Goal: Use online tool/utility: Utilize a website feature to perform a specific function

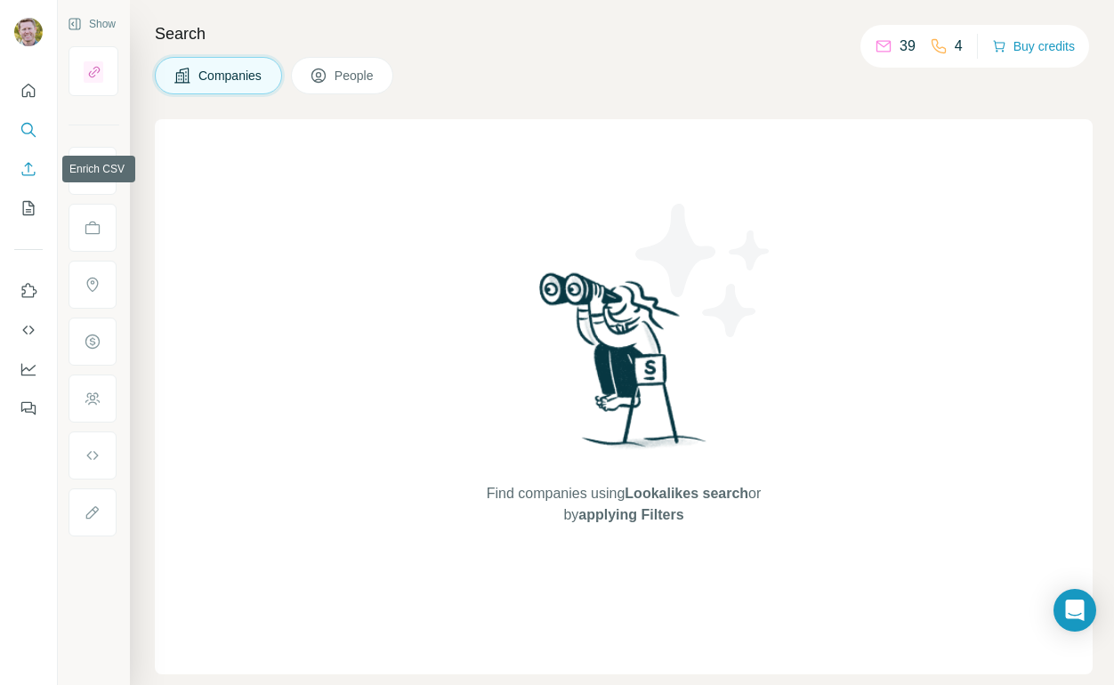
click at [30, 168] on icon "Enrich CSV" at bounding box center [29, 169] width 18 height 18
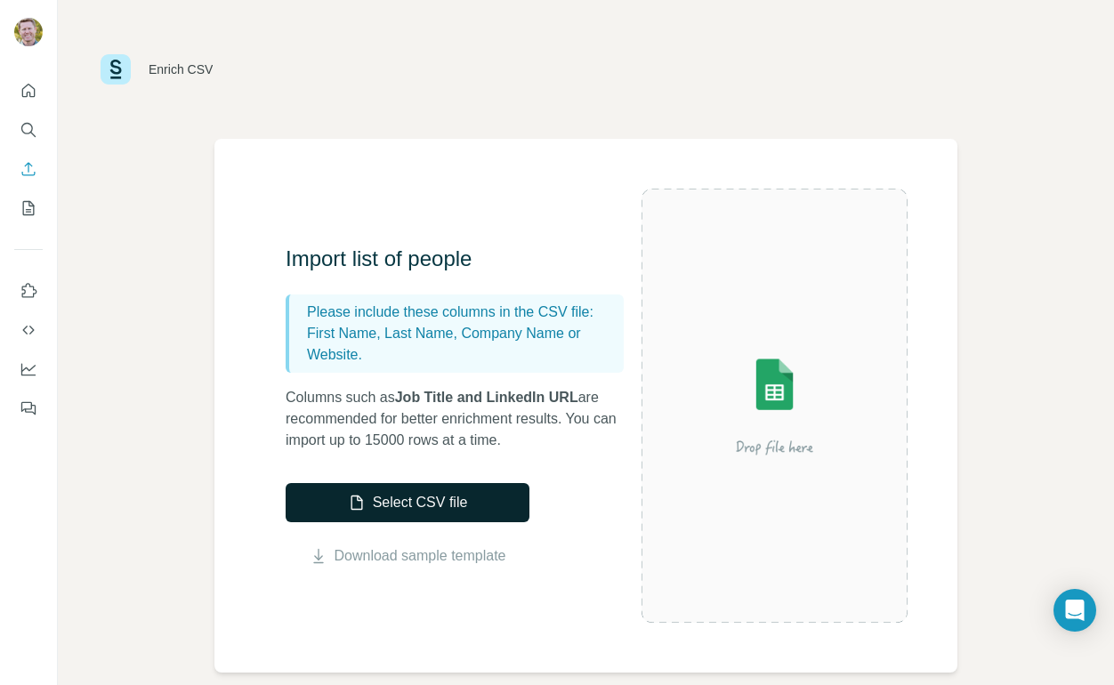
click at [400, 506] on button "Select CSV file" at bounding box center [408, 502] width 244 height 39
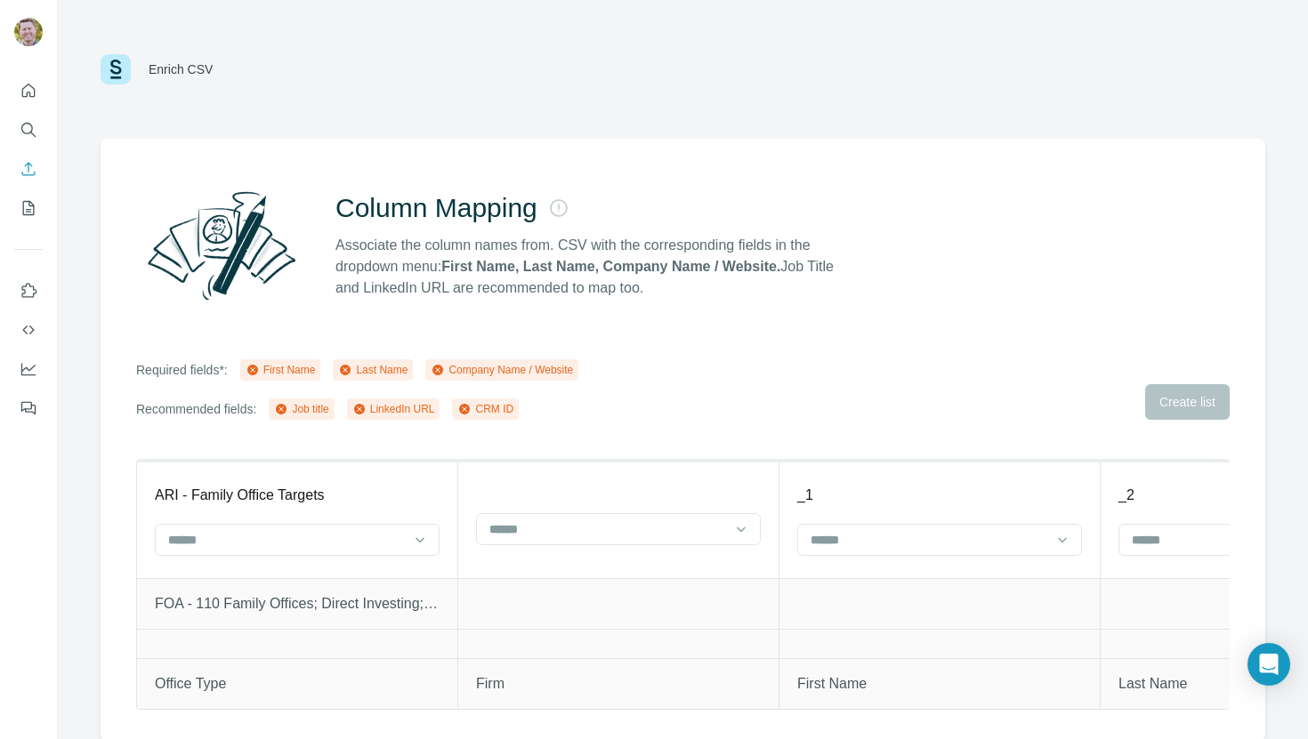
scroll to position [2, 0]
click at [415, 601] on p "FOA - 110 Family Offices; Direct Investing; Seed; Energy, Industrials, Tech" at bounding box center [297, 602] width 285 height 21
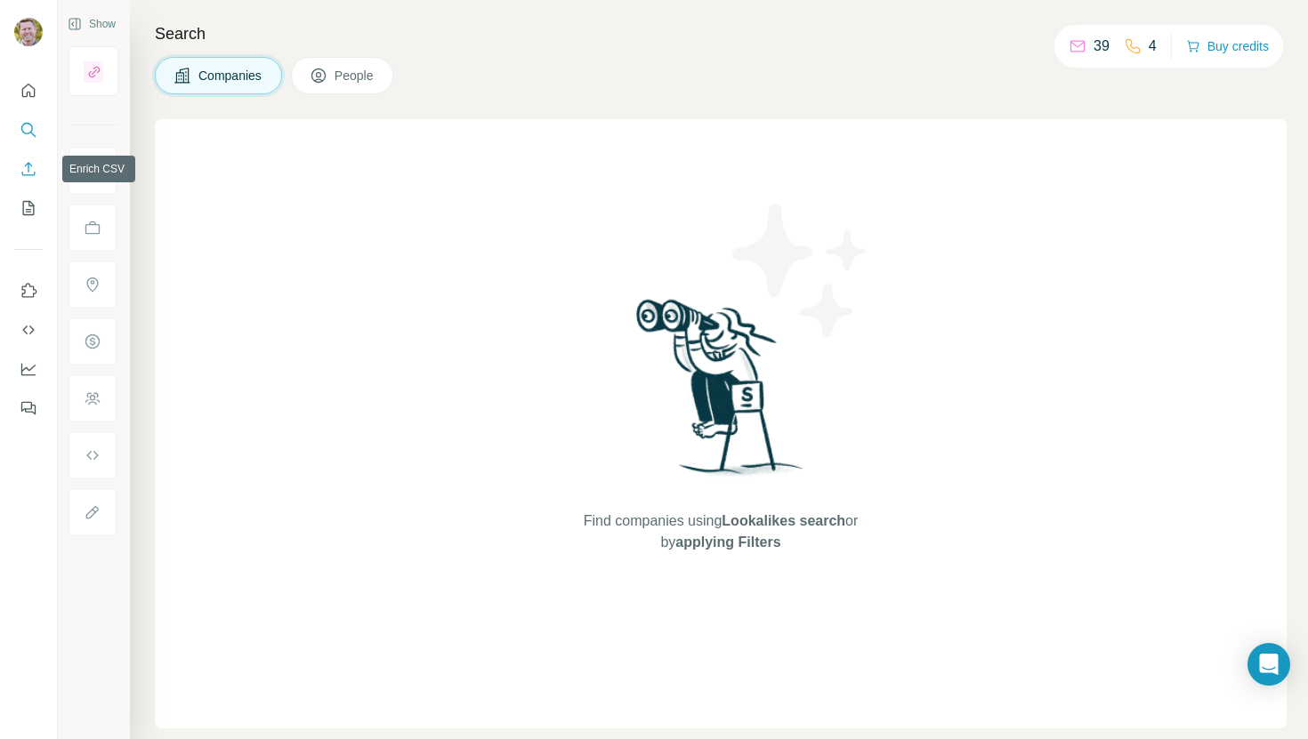
click at [20, 169] on icon "Enrich CSV" at bounding box center [29, 169] width 18 height 18
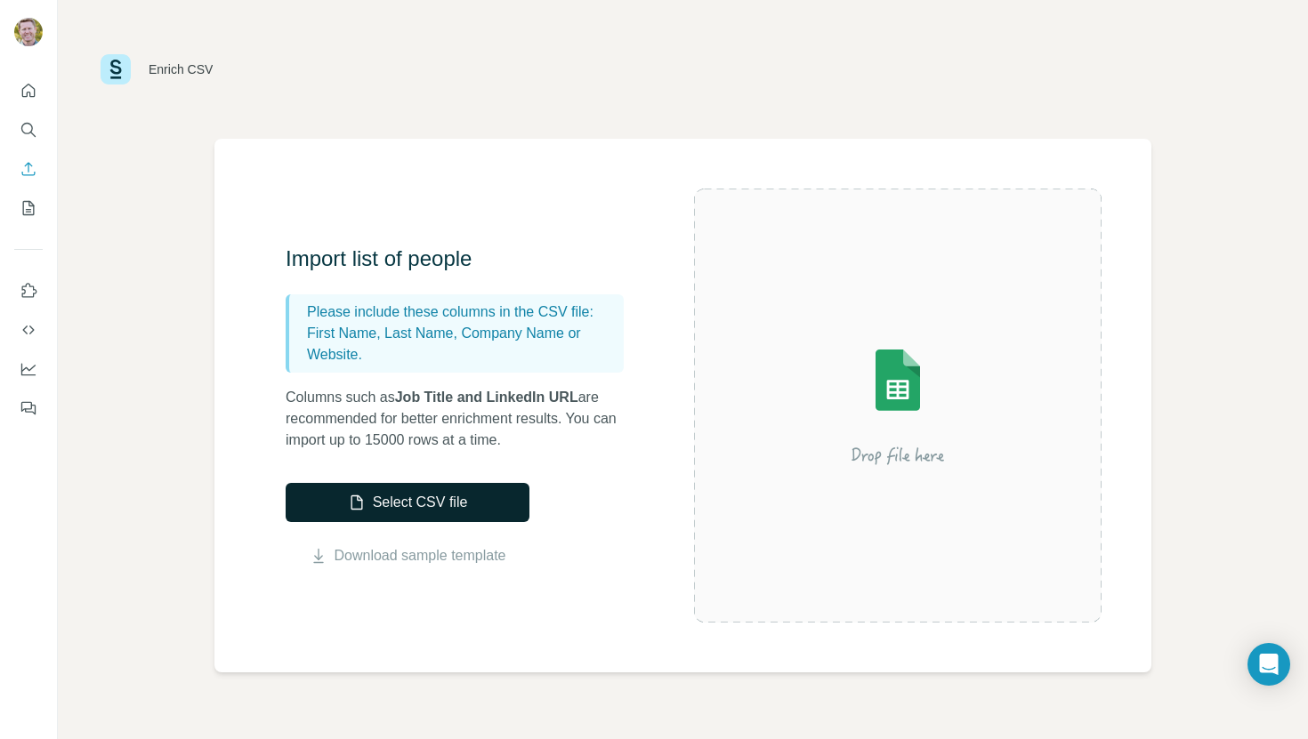
click at [400, 513] on button "Select CSV file" at bounding box center [408, 502] width 244 height 39
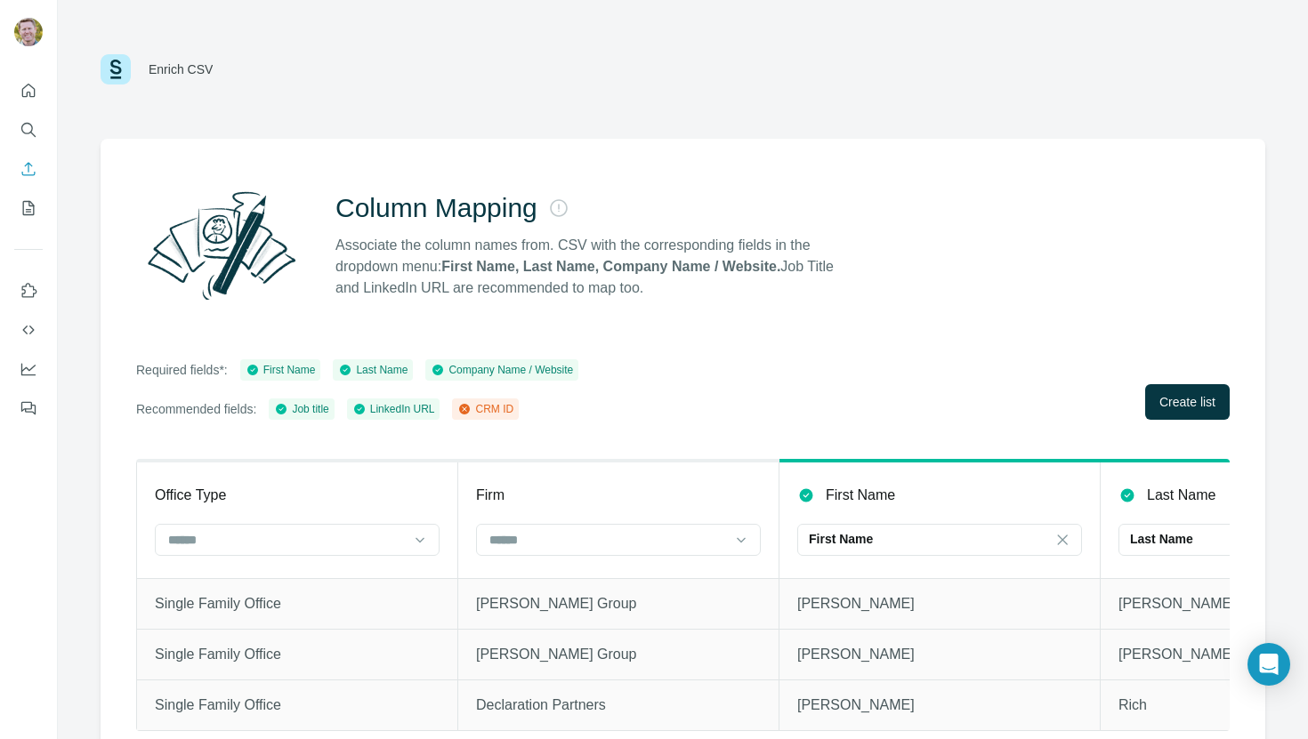
scroll to position [23, 0]
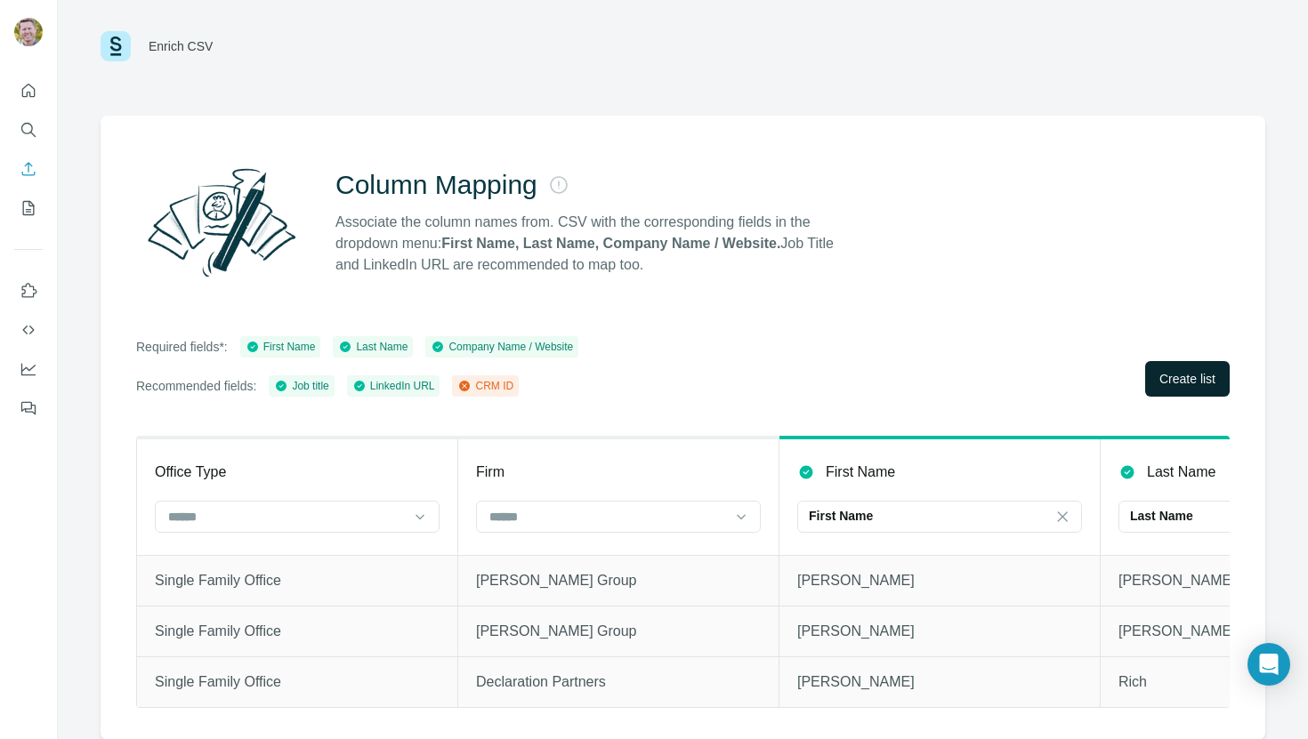
click at [1173, 389] on button "Create list" at bounding box center [1187, 379] width 85 height 36
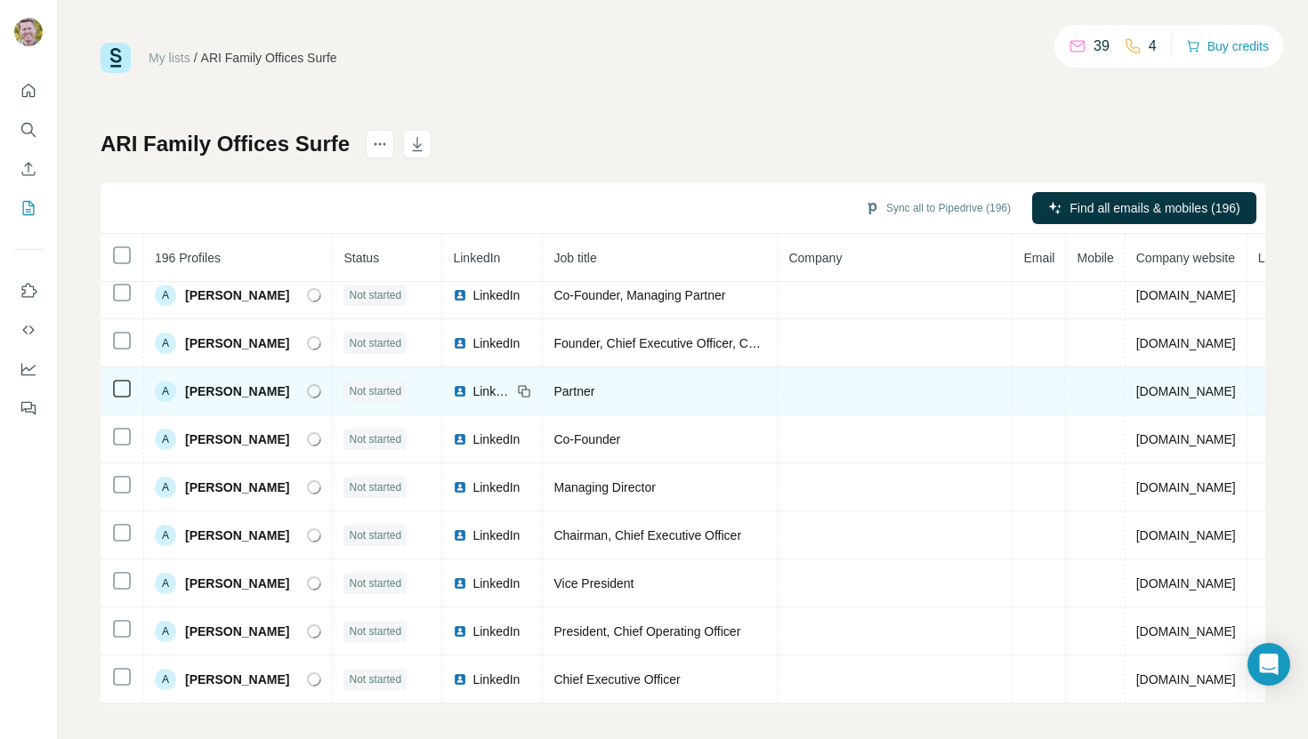
scroll to position [0, 1]
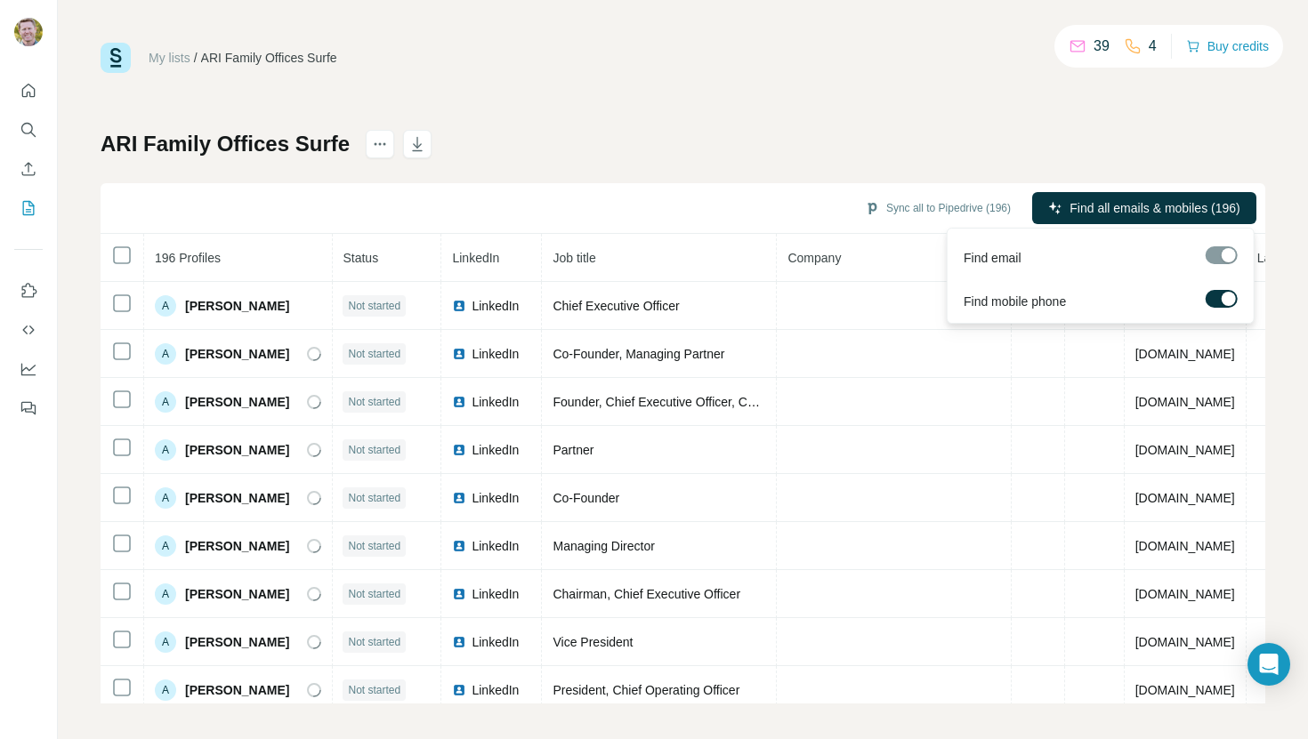
click at [1220, 253] on div at bounding box center [1222, 255] width 32 height 18
click at [1224, 303] on div at bounding box center [1229, 299] width 14 height 14
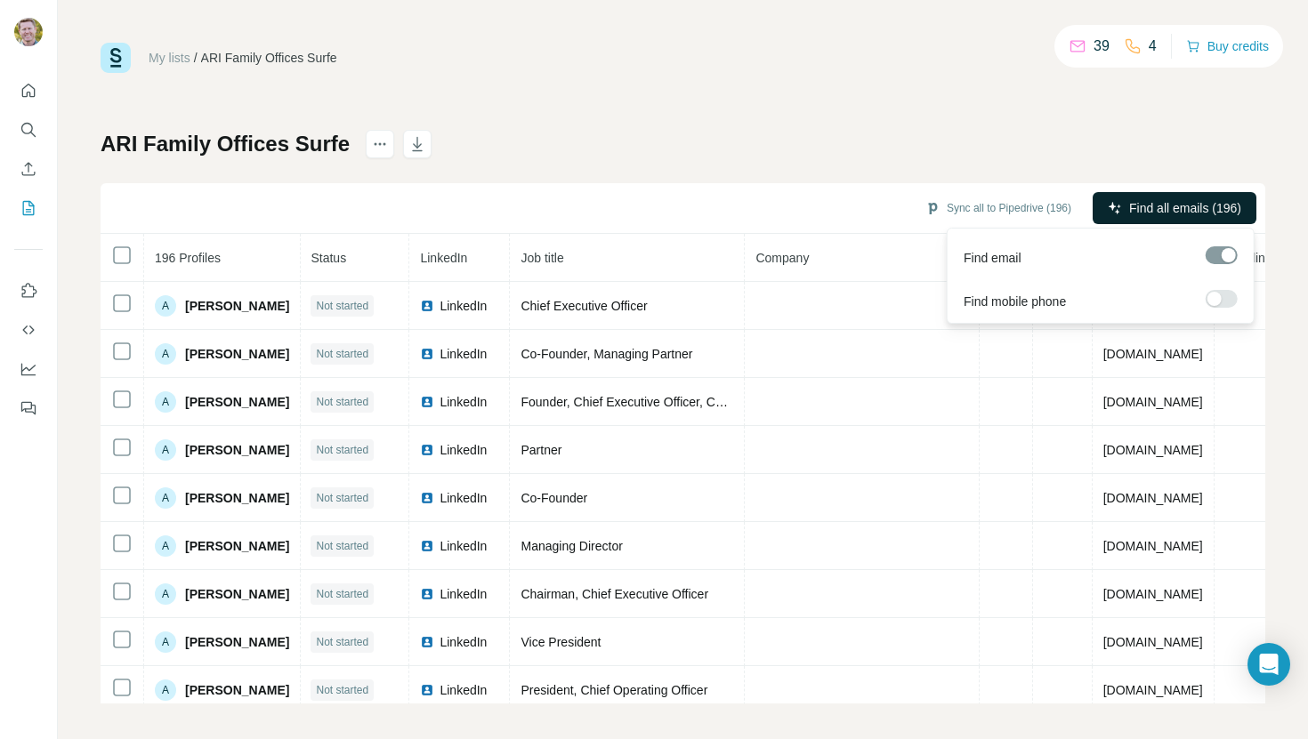
click at [1144, 209] on span "Find all emails (196)" at bounding box center [1185, 208] width 112 height 18
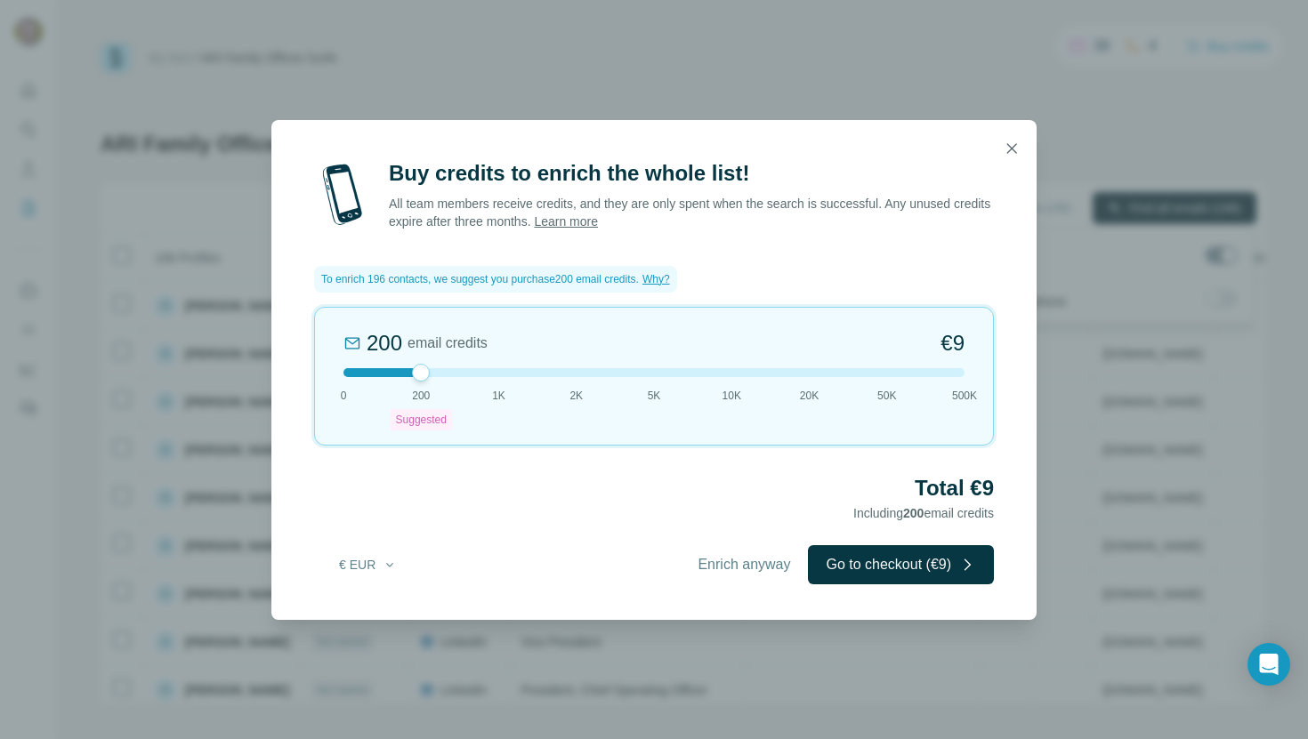
click at [737, 560] on span "Enrich anyway" at bounding box center [744, 564] width 93 height 21
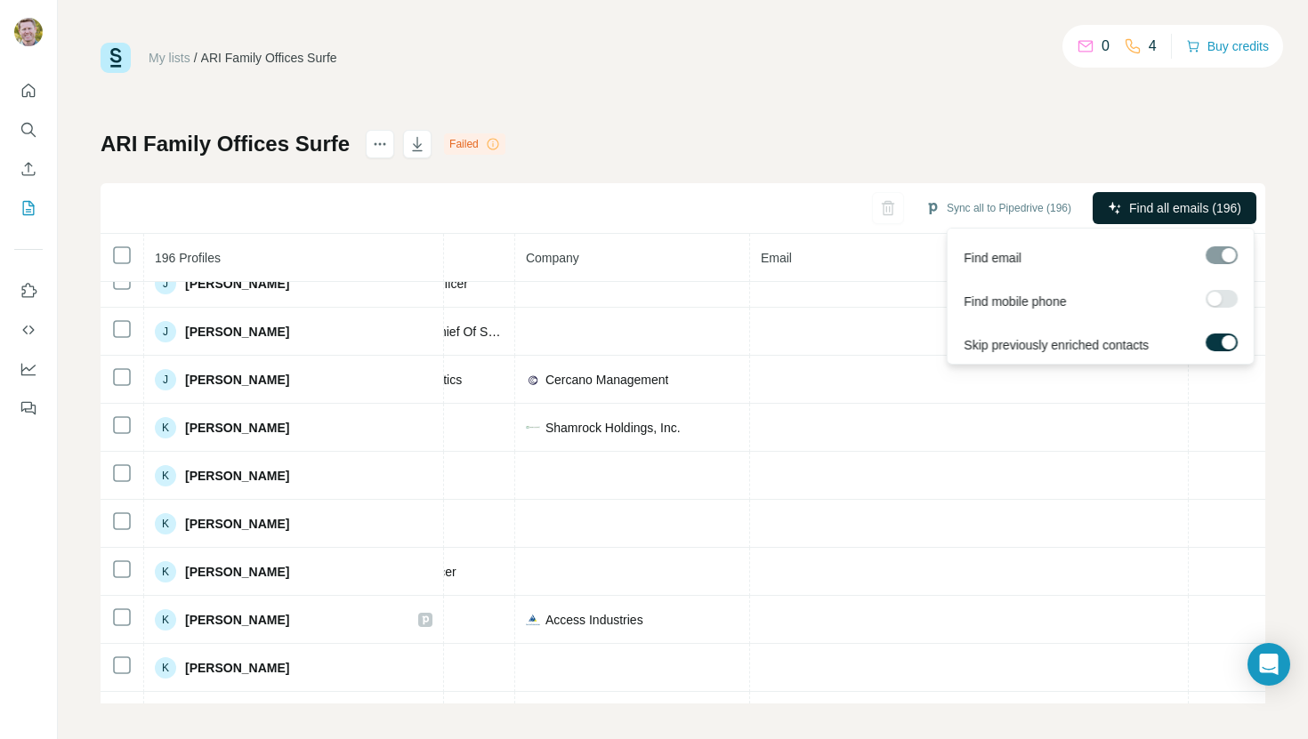
scroll to position [4, 0]
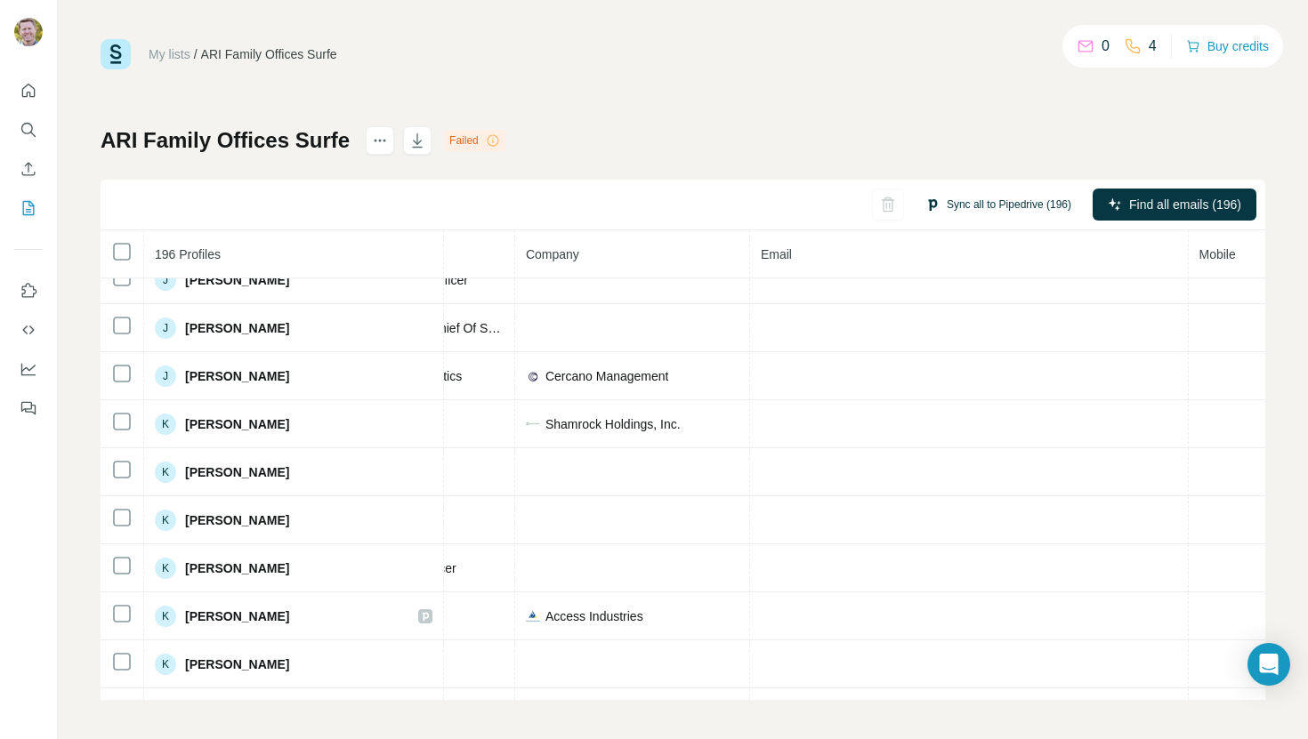
click at [1034, 206] on button "Sync all to Pipedrive (196)" at bounding box center [998, 204] width 171 height 27
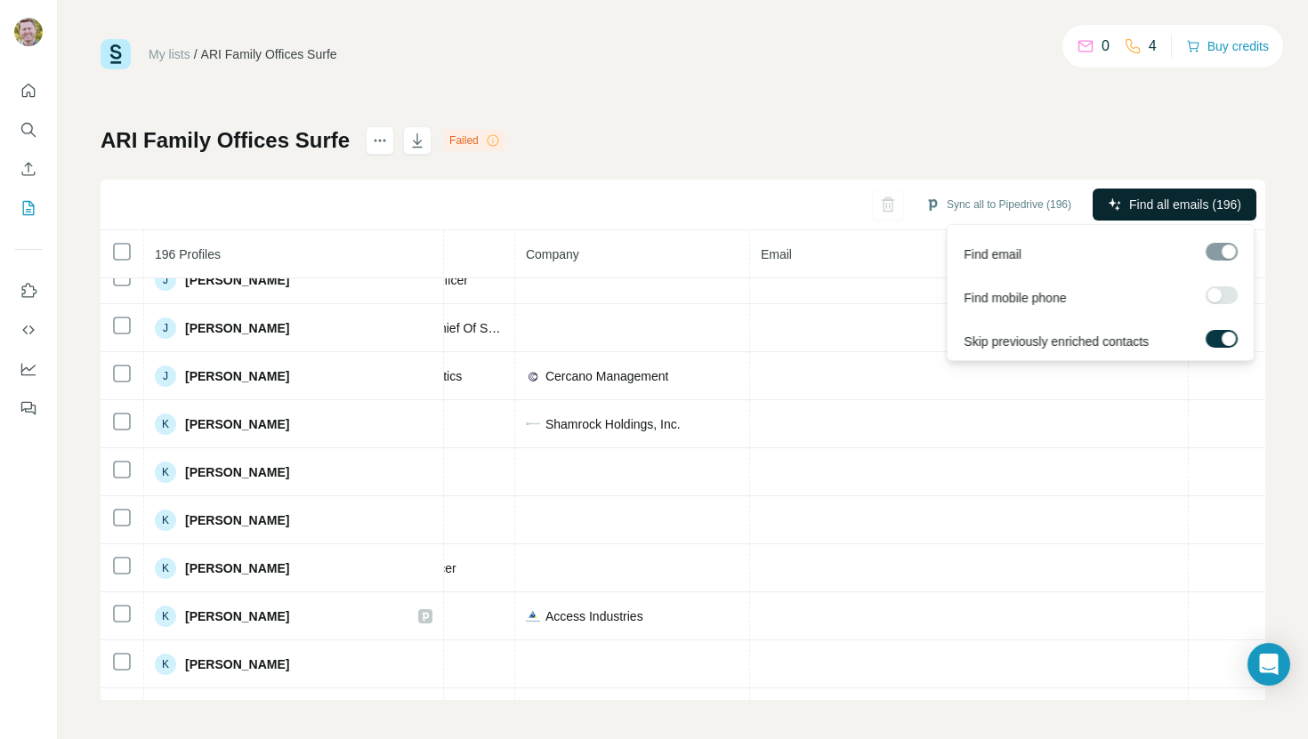
click at [1132, 204] on span "Find all emails (196)" at bounding box center [1185, 205] width 112 height 18
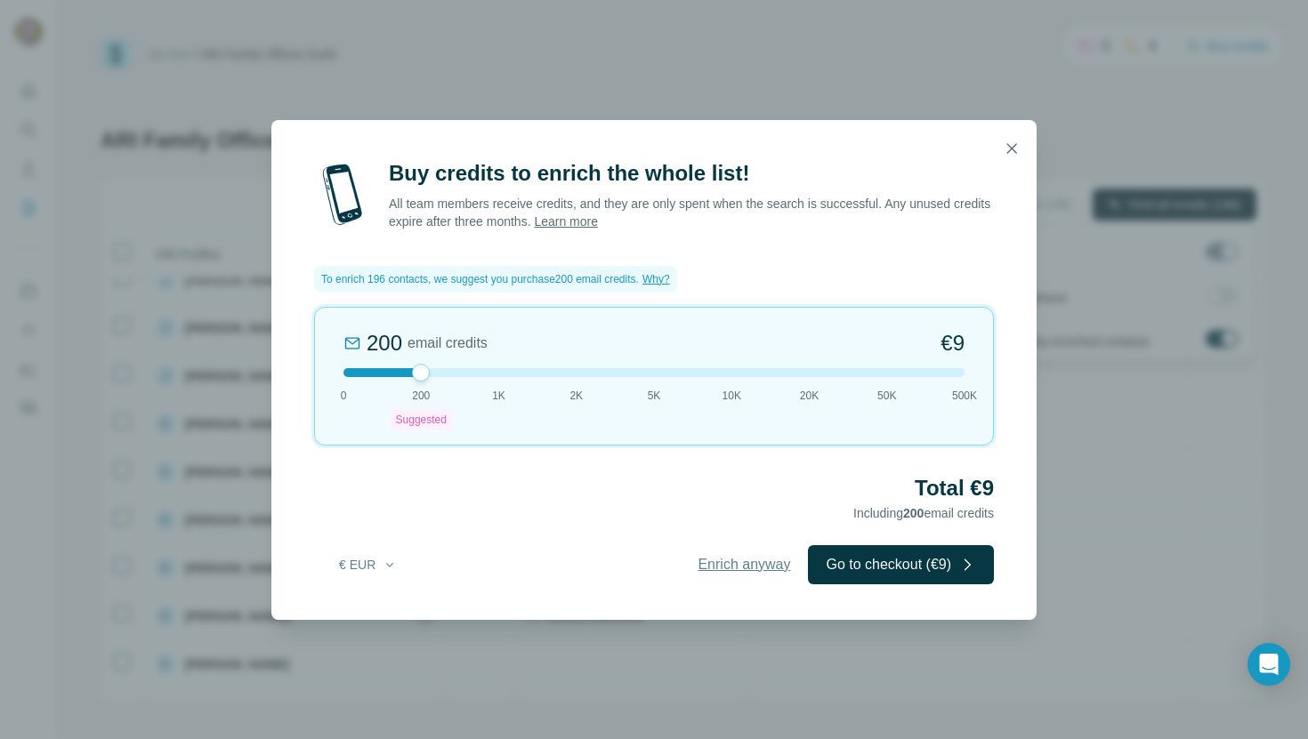
click at [736, 564] on span "Enrich anyway" at bounding box center [744, 564] width 93 height 21
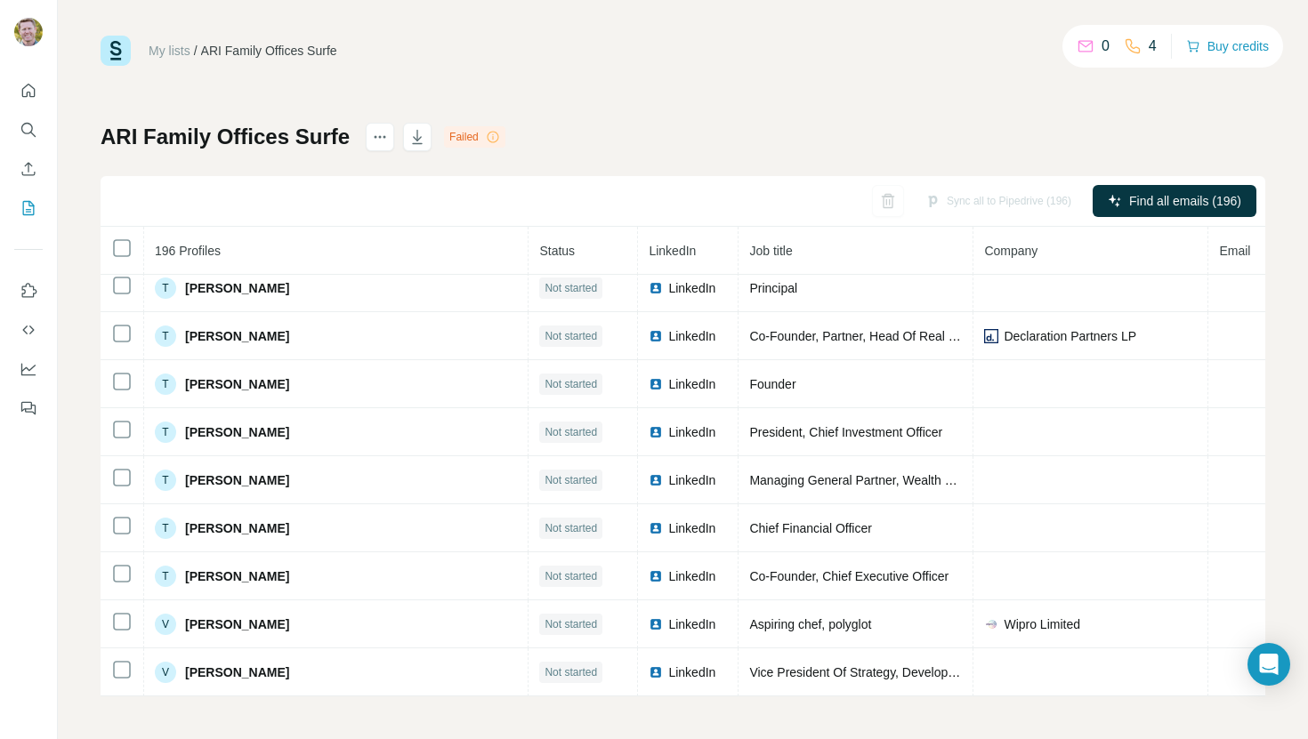
scroll to position [8996, 0]
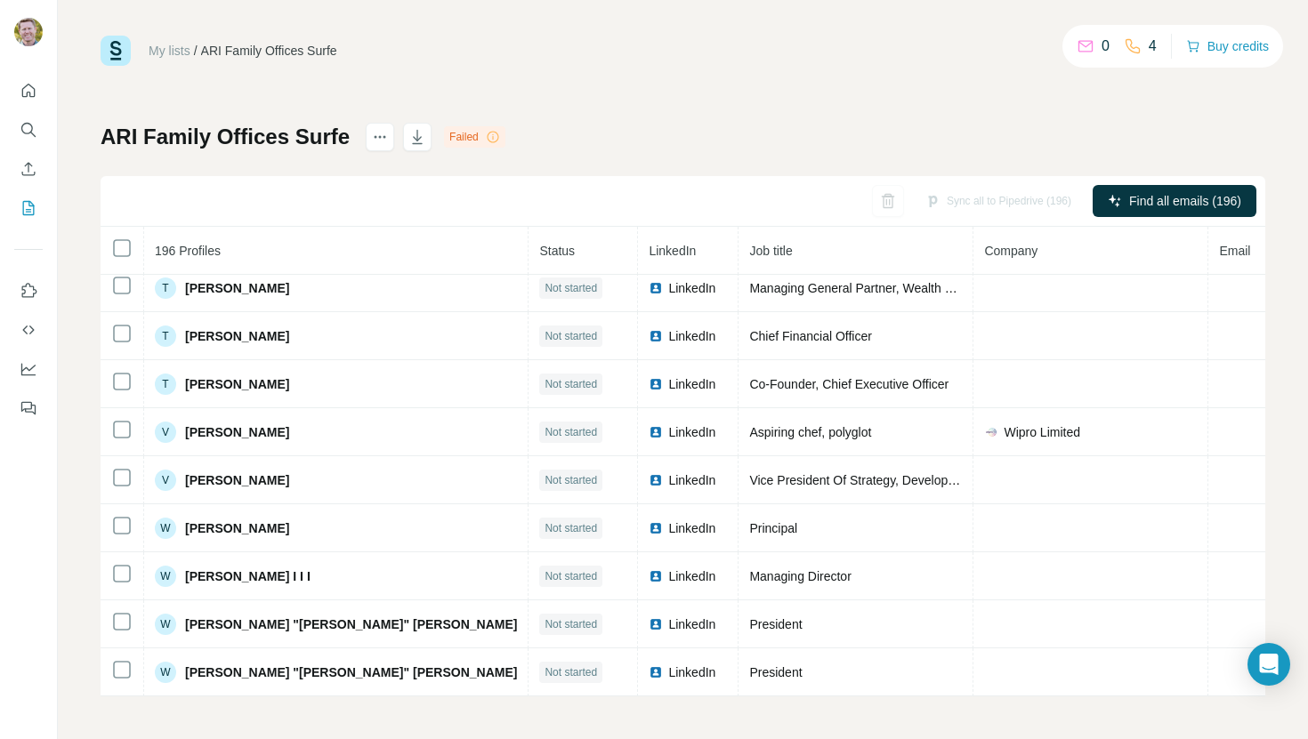
click at [463, 132] on div "Failed" at bounding box center [474, 136] width 61 height 21
click at [487, 141] on icon at bounding box center [493, 137] width 14 height 14
click at [463, 141] on div "Failed" at bounding box center [474, 136] width 61 height 21
click at [376, 142] on icon "actions" at bounding box center [380, 137] width 18 height 18
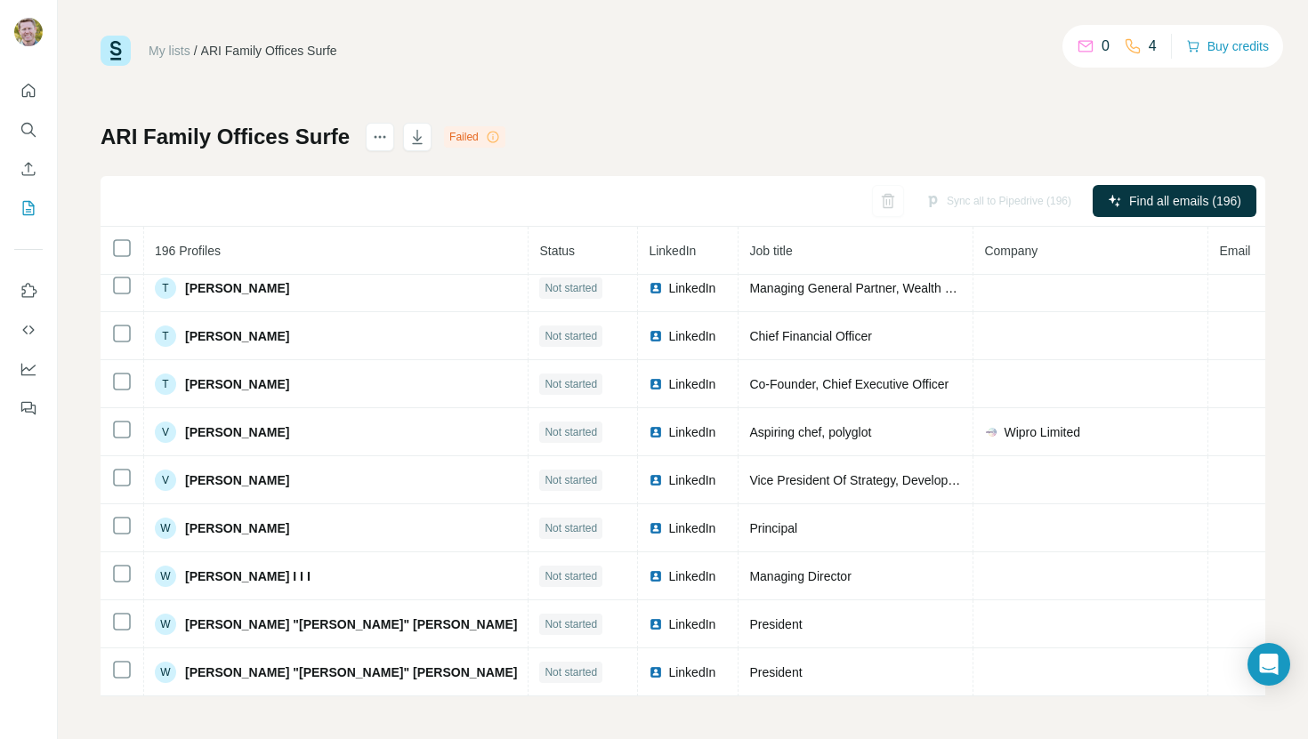
click at [584, 163] on div "ARI Family Offices Surfe Failed Sync all to Pipedrive (196) Find all emails (19…" at bounding box center [683, 410] width 1165 height 574
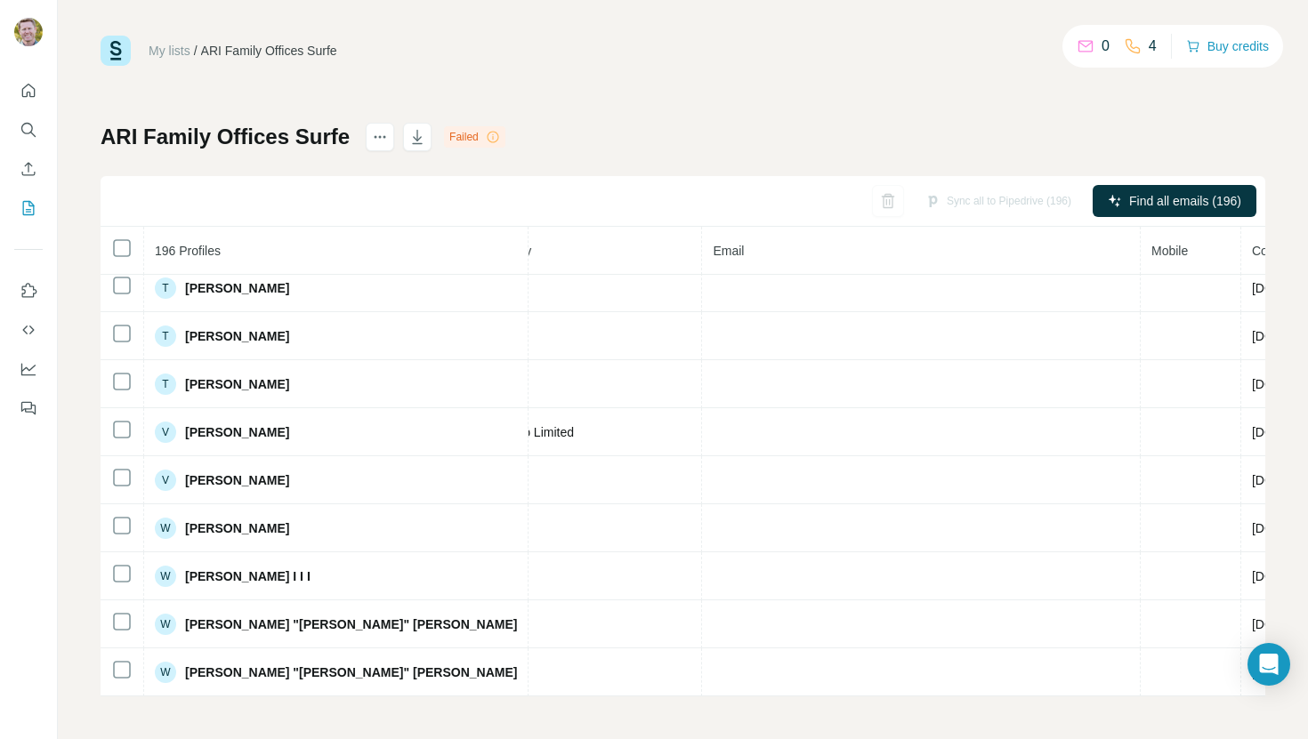
scroll to position [0, 0]
